Goal: Transaction & Acquisition: Purchase product/service

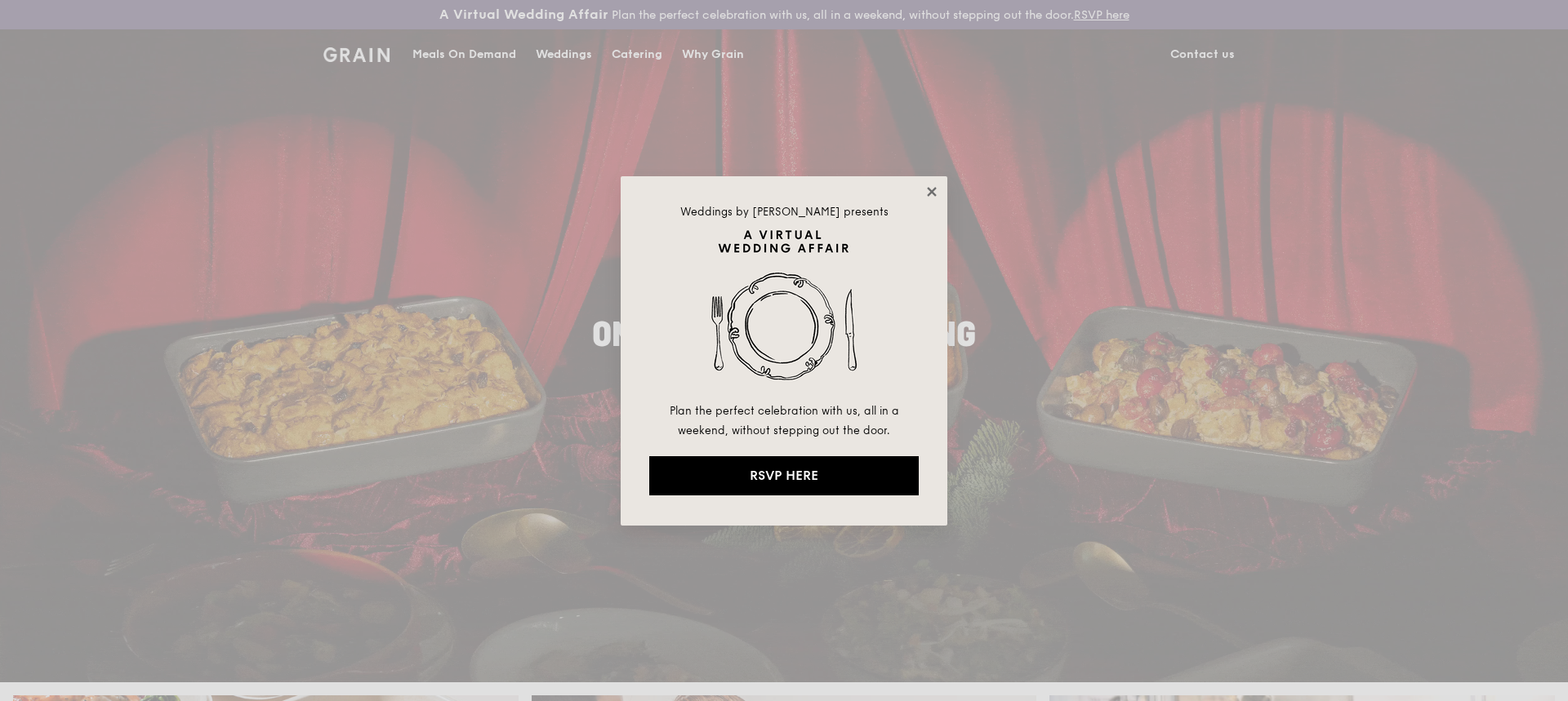
click at [929, 192] on icon at bounding box center [931, 192] width 14 height 14
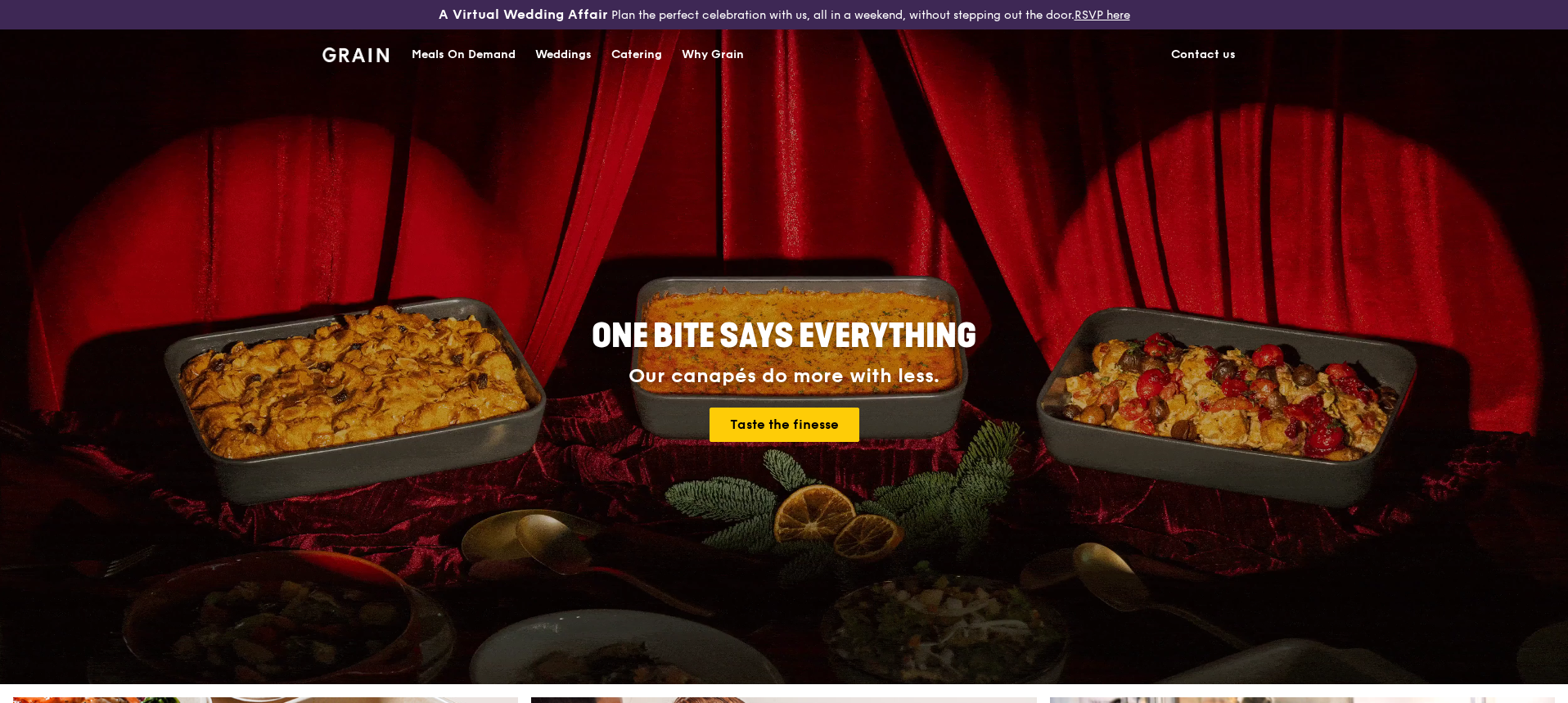
click at [473, 42] on div "Meals On Demand" at bounding box center [464, 55] width 104 height 49
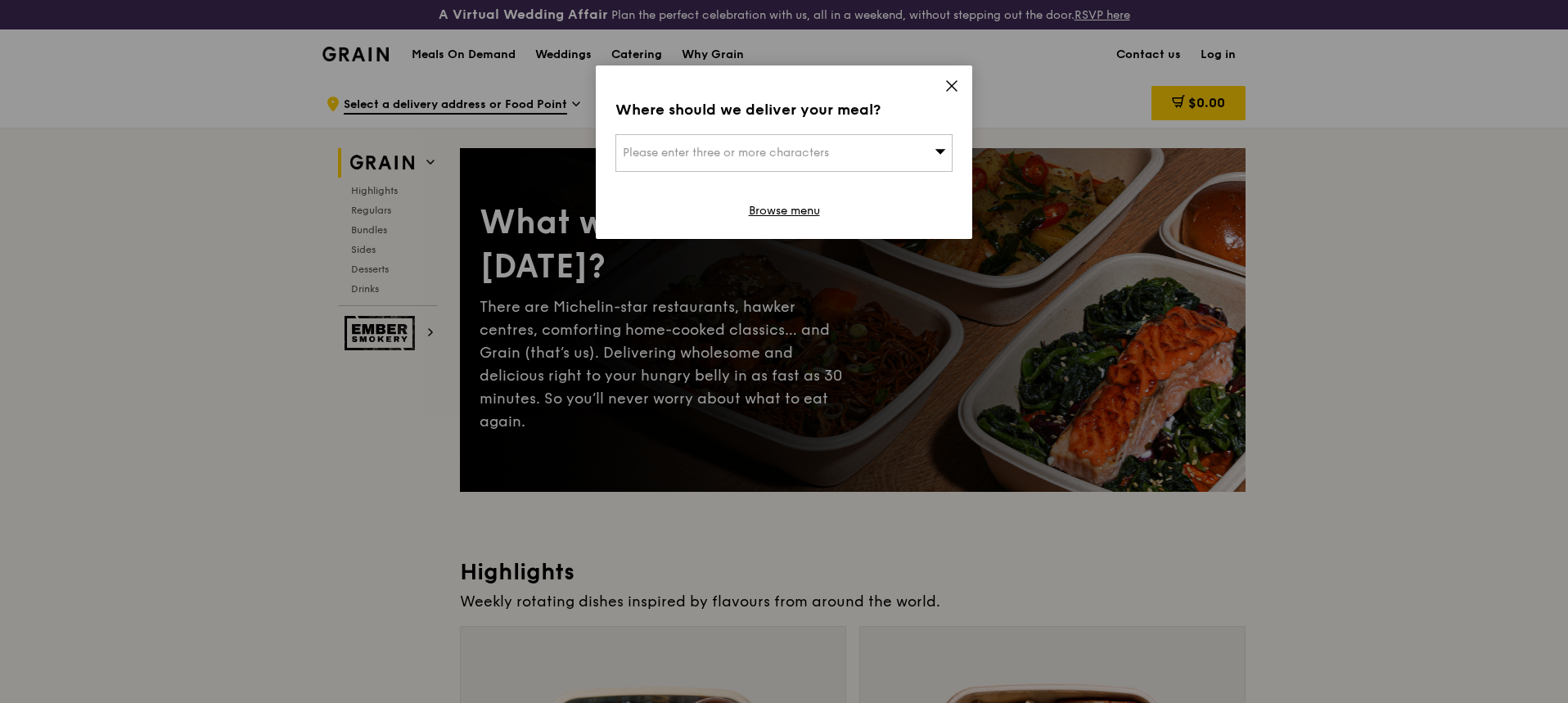
click at [795, 155] on span "Please enter three or more characters" at bounding box center [726, 153] width 206 height 14
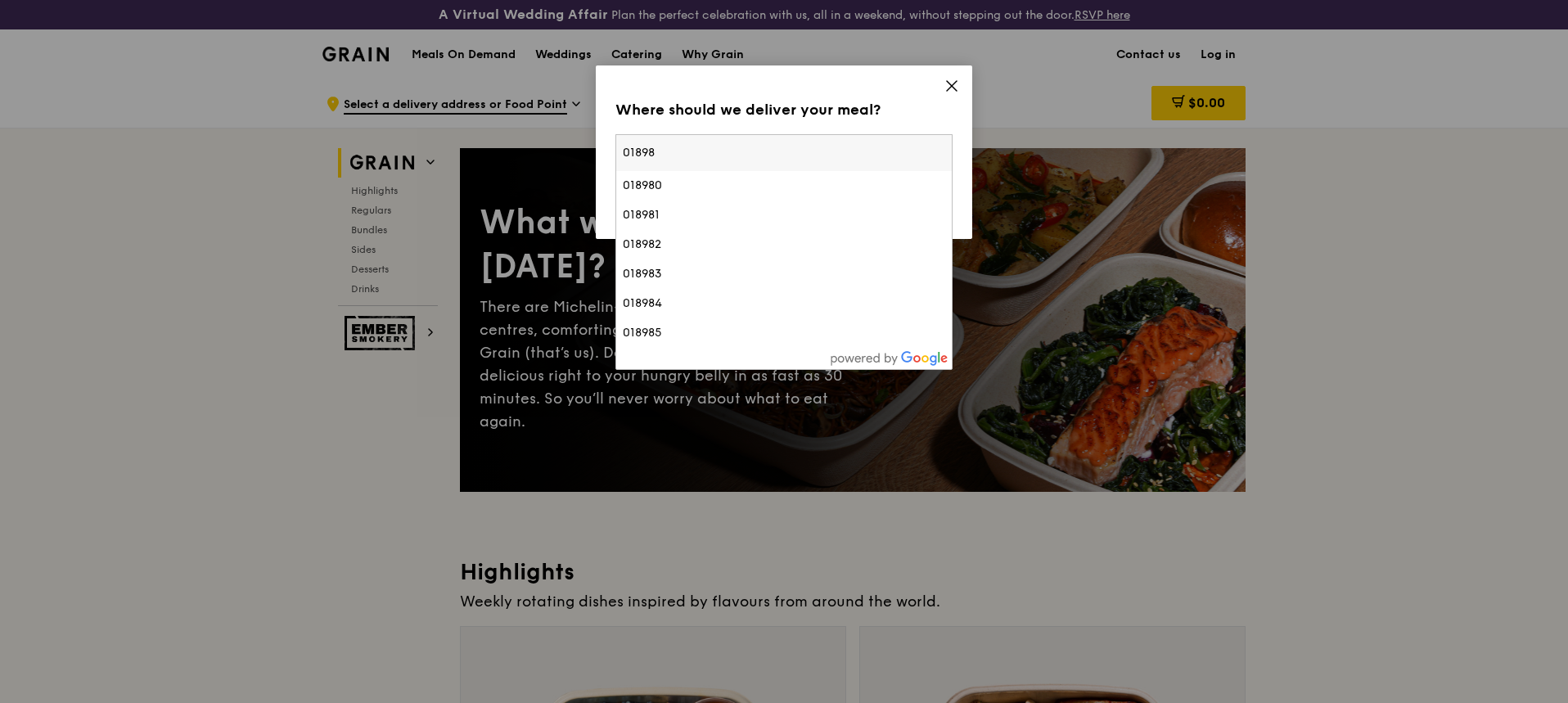
type input "018982"
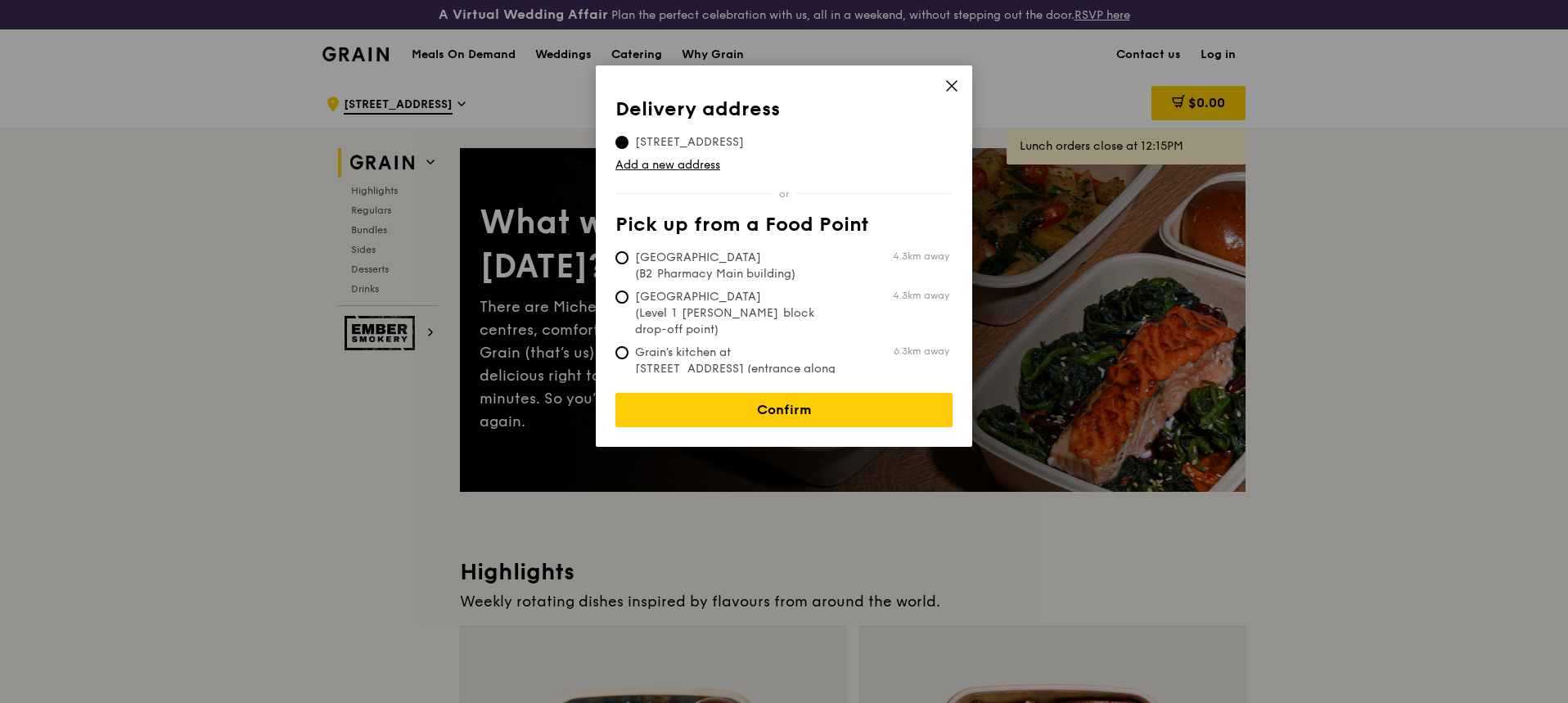
click at [954, 89] on icon at bounding box center [951, 86] width 10 height 10
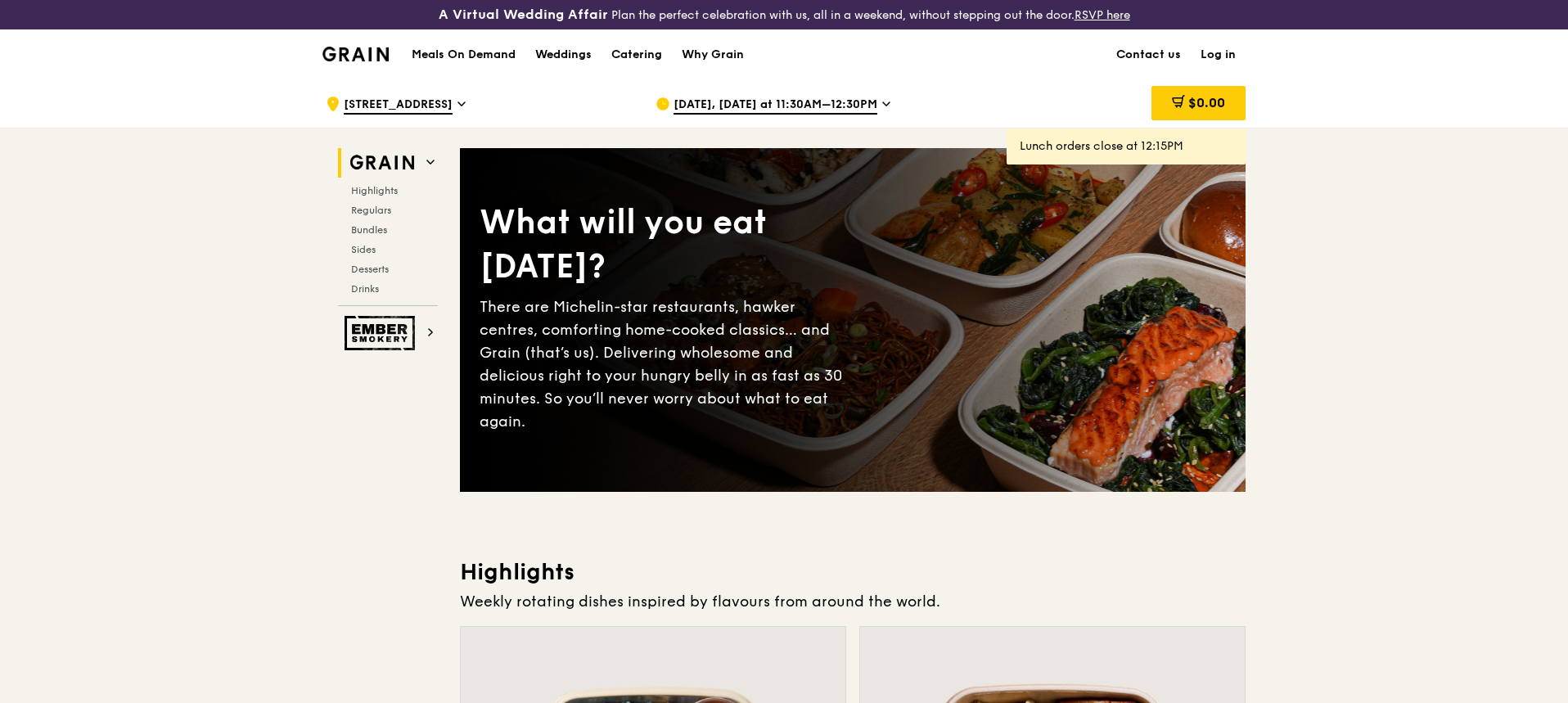
click at [733, 103] on span "[DATE], [DATE] at 11:30AM–12:30PM" at bounding box center [776, 106] width 204 height 18
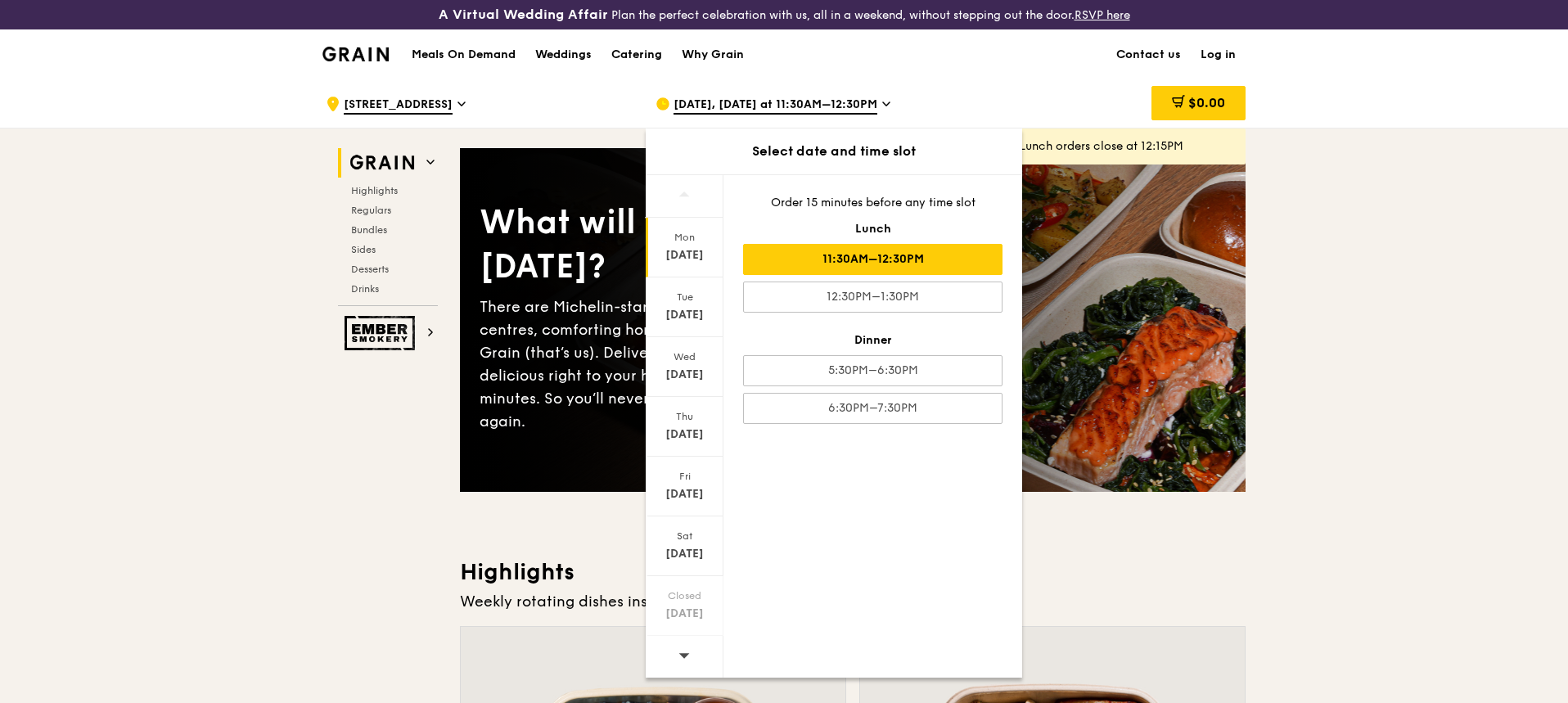
click at [492, 53] on h1 "Meals On Demand" at bounding box center [464, 55] width 104 height 16
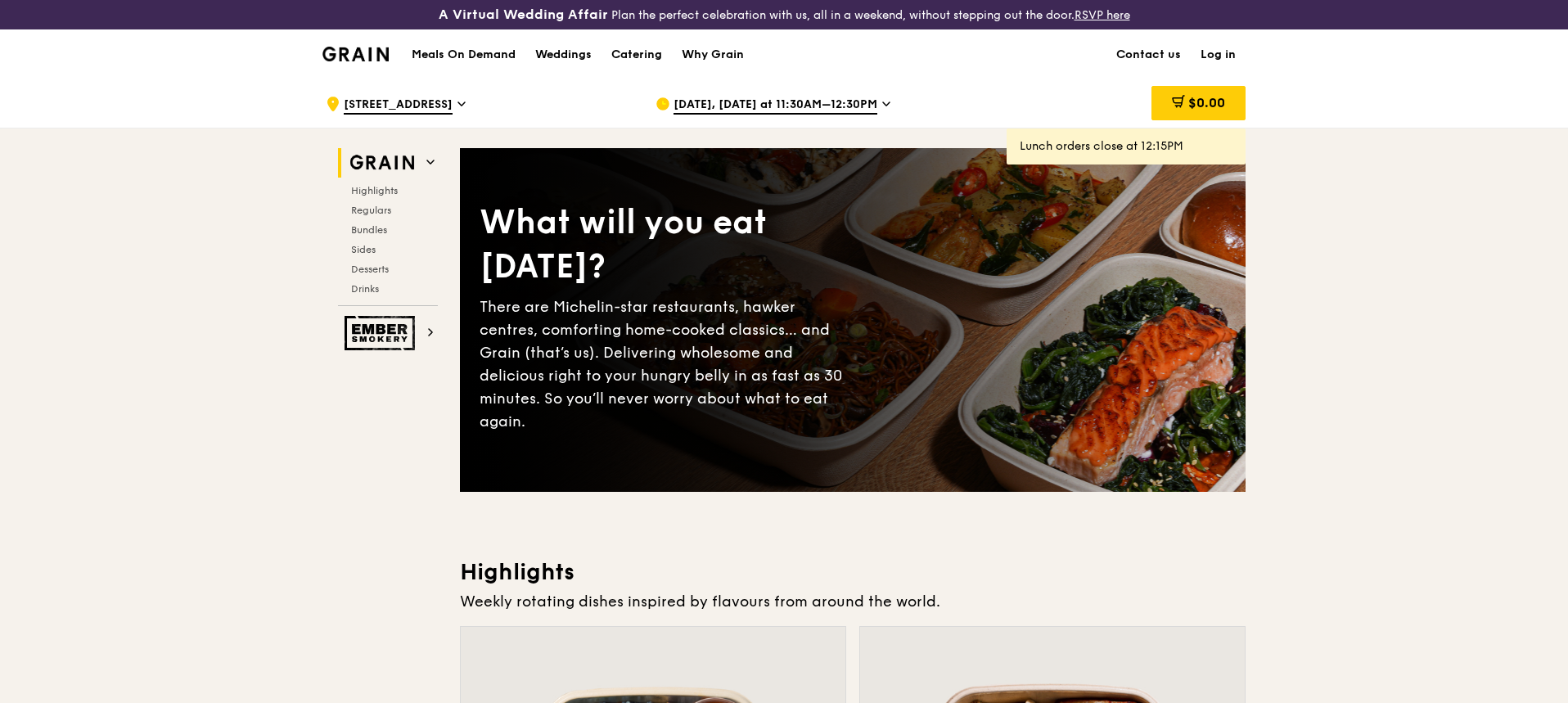
click at [497, 53] on h1 "Meals On Demand" at bounding box center [464, 55] width 104 height 16
click at [756, 107] on span "[DATE], [DATE] at 11:30AM–12:30PM" at bounding box center [776, 106] width 204 height 18
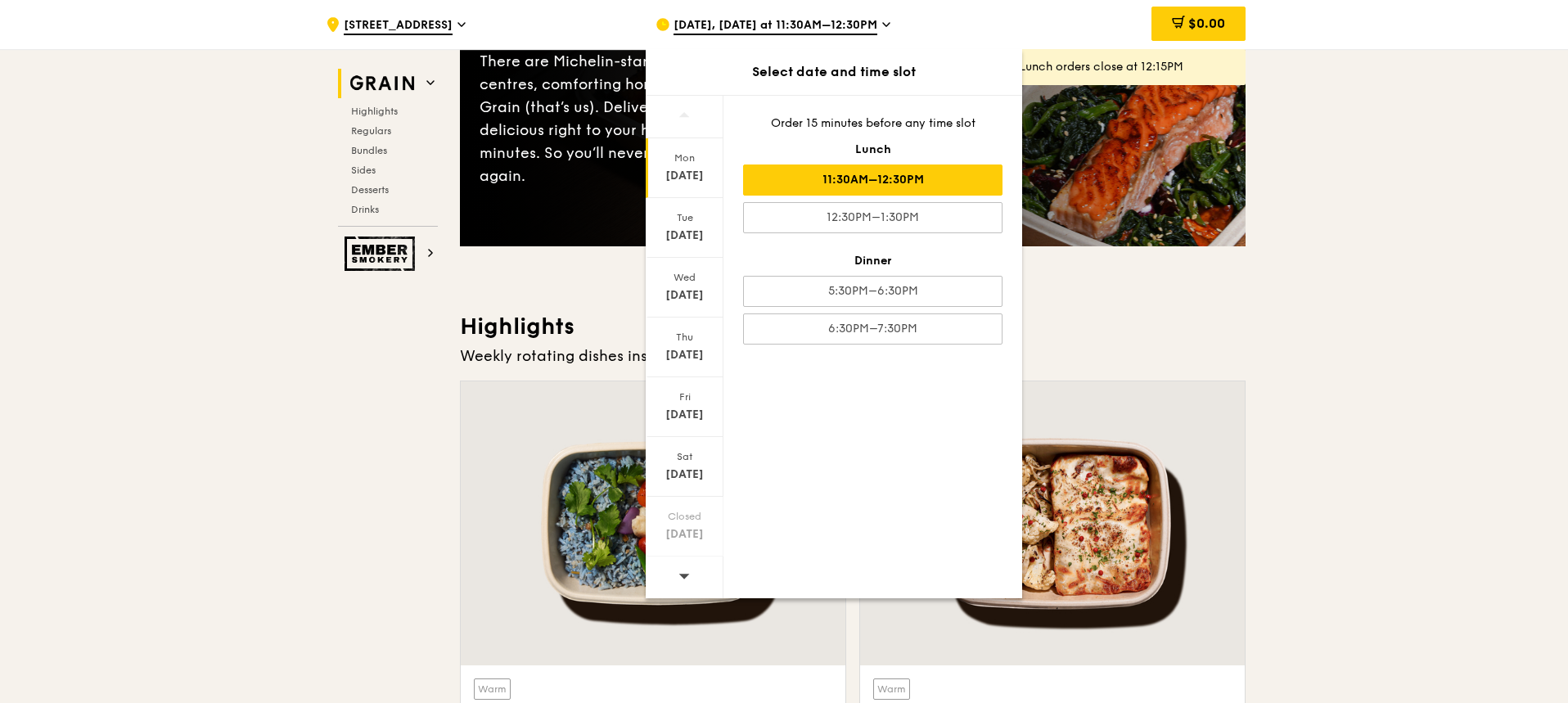
scroll to position [245, 0]
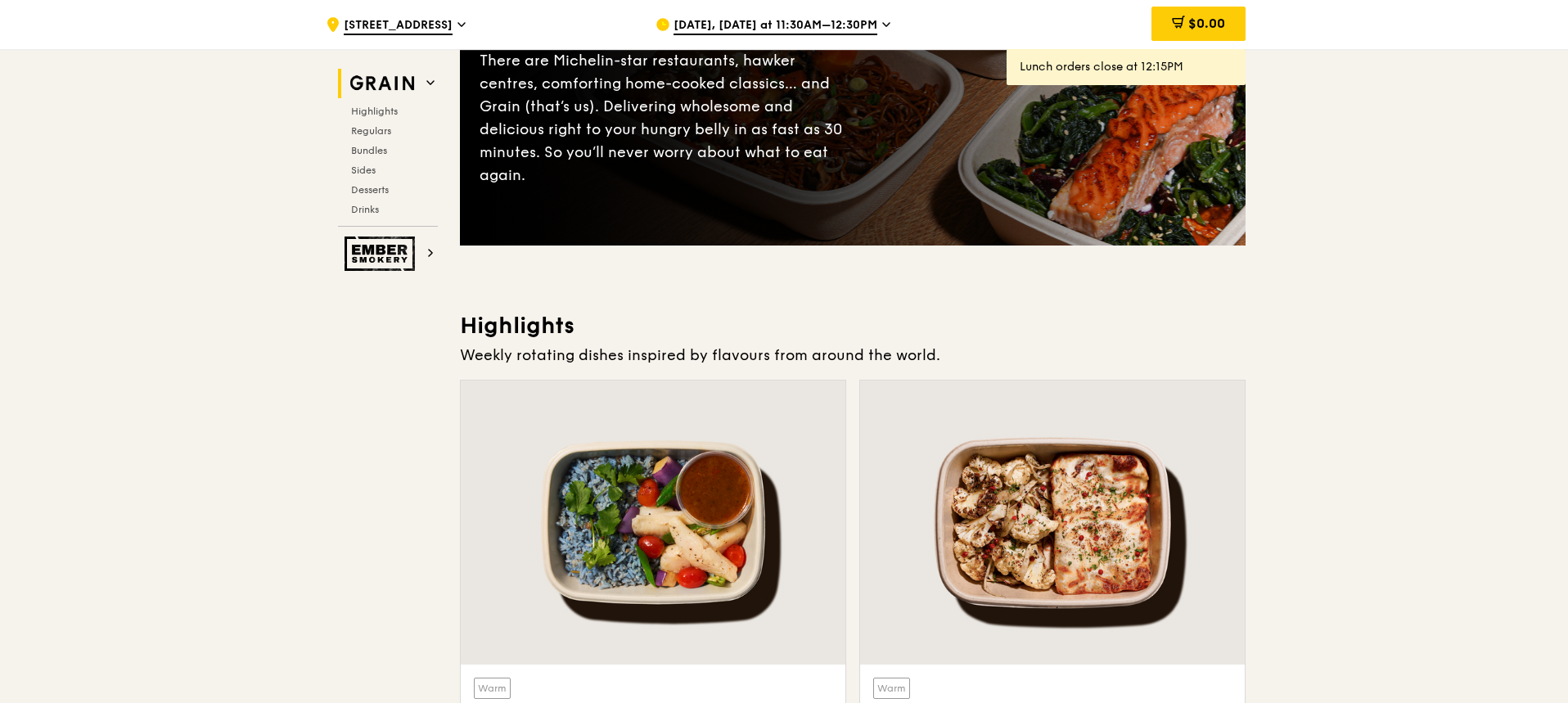
click at [721, 30] on span "[DATE], [DATE] at 11:30AM–12:30PM" at bounding box center [776, 26] width 204 height 18
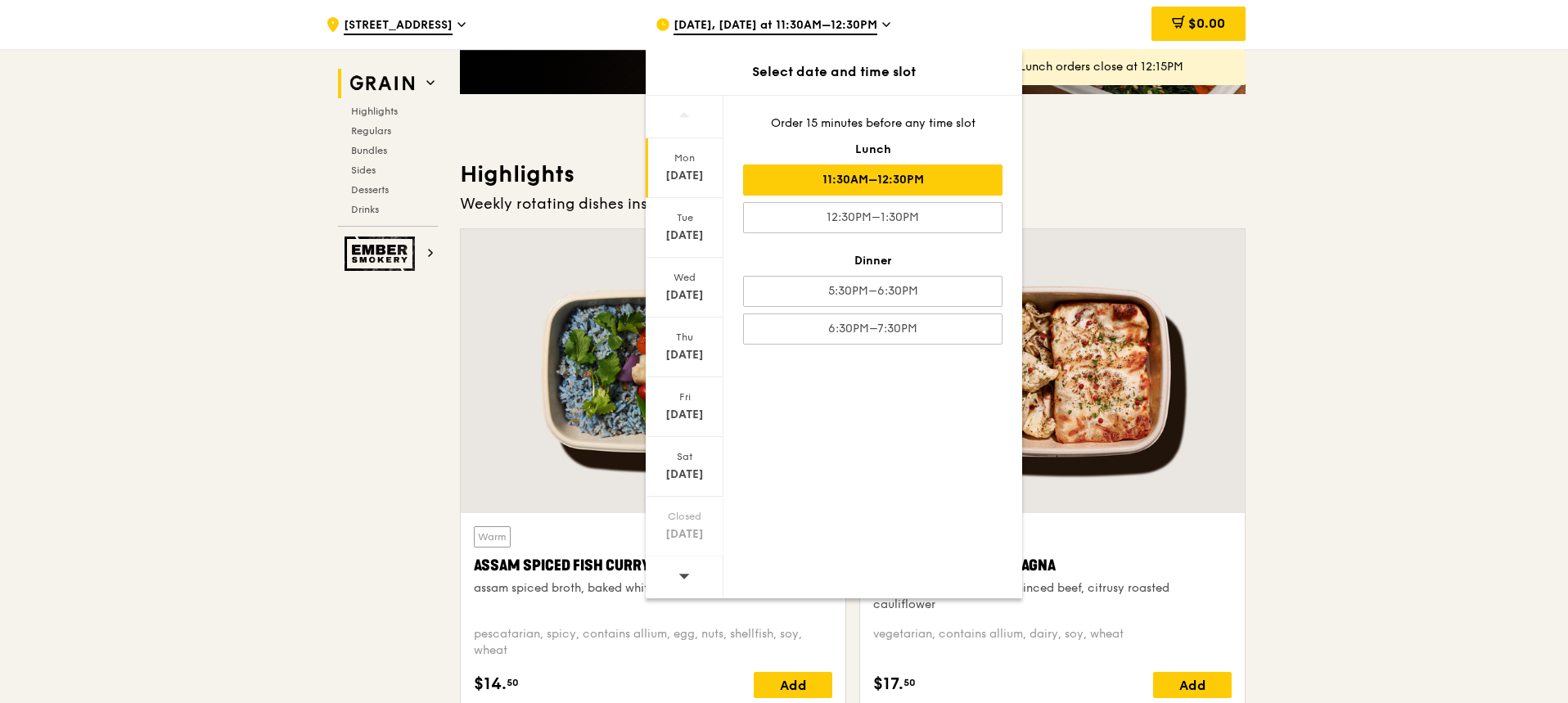
scroll to position [492, 0]
